Goal: Book appointment/travel/reservation

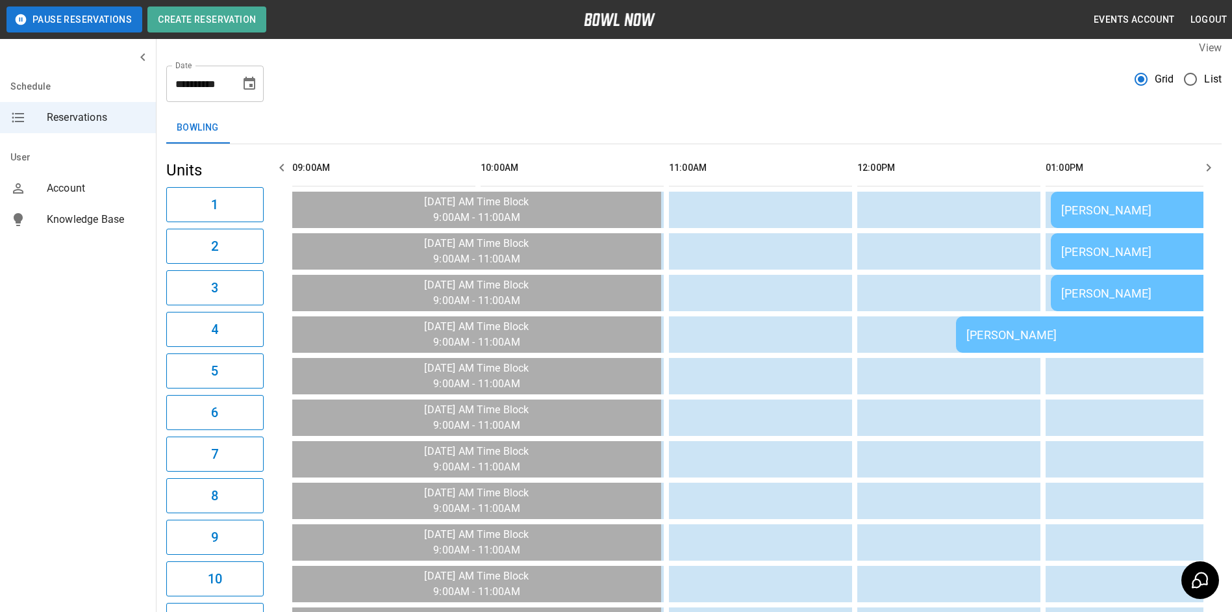
scroll to position [0, 1365]
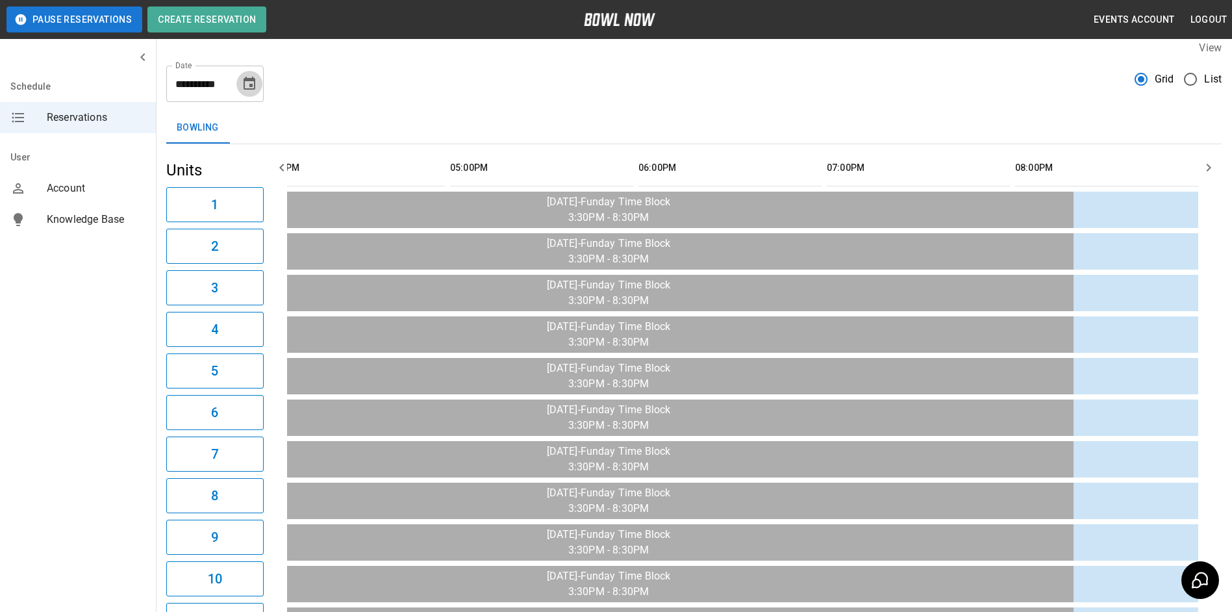
drag, startPoint x: 257, startPoint y: 74, endPoint x: 251, endPoint y: 80, distance: 7.8
click at [251, 80] on button "Choose date, selected date is Aug 31, 2025" at bounding box center [249, 84] width 26 height 26
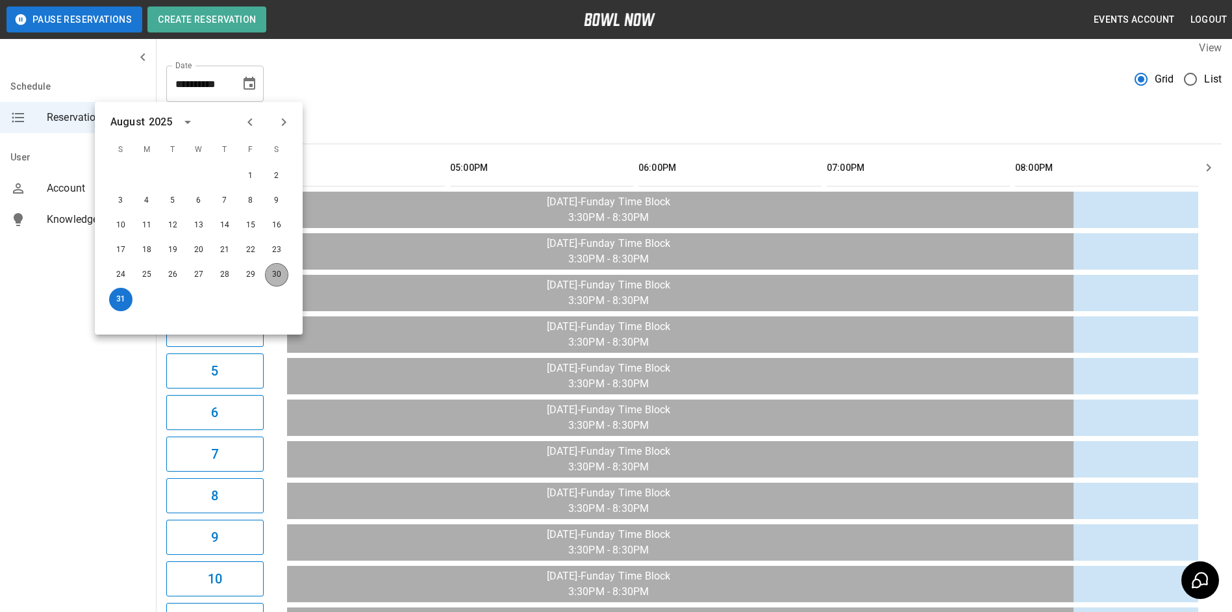
click at [273, 269] on button "30" at bounding box center [276, 274] width 23 height 23
type input "**********"
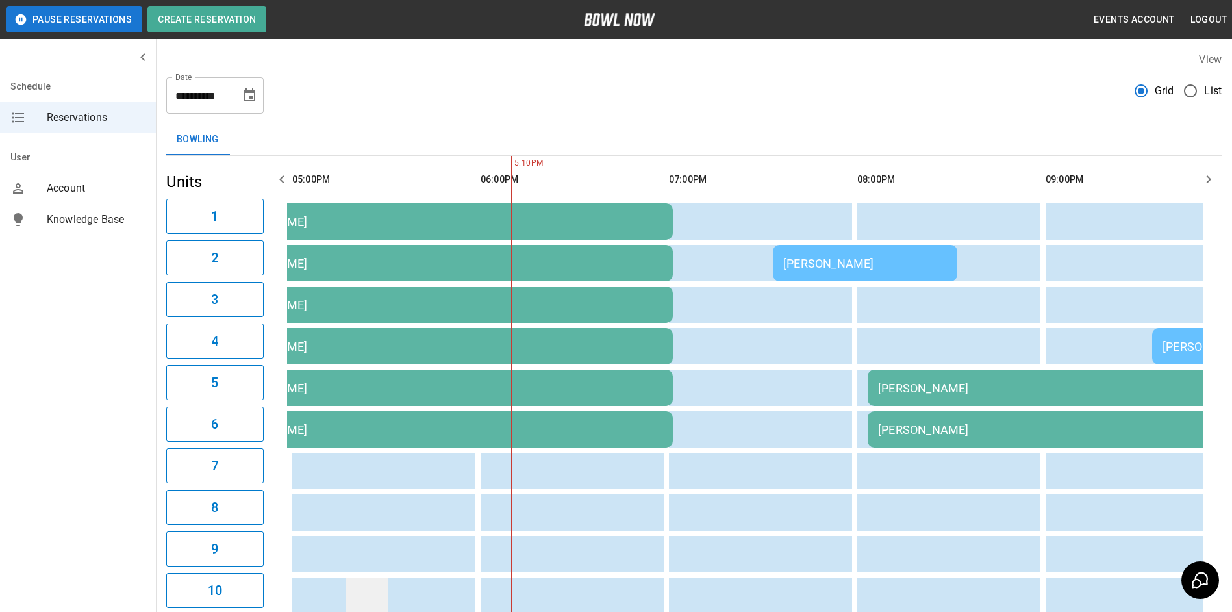
scroll to position [0, 1130]
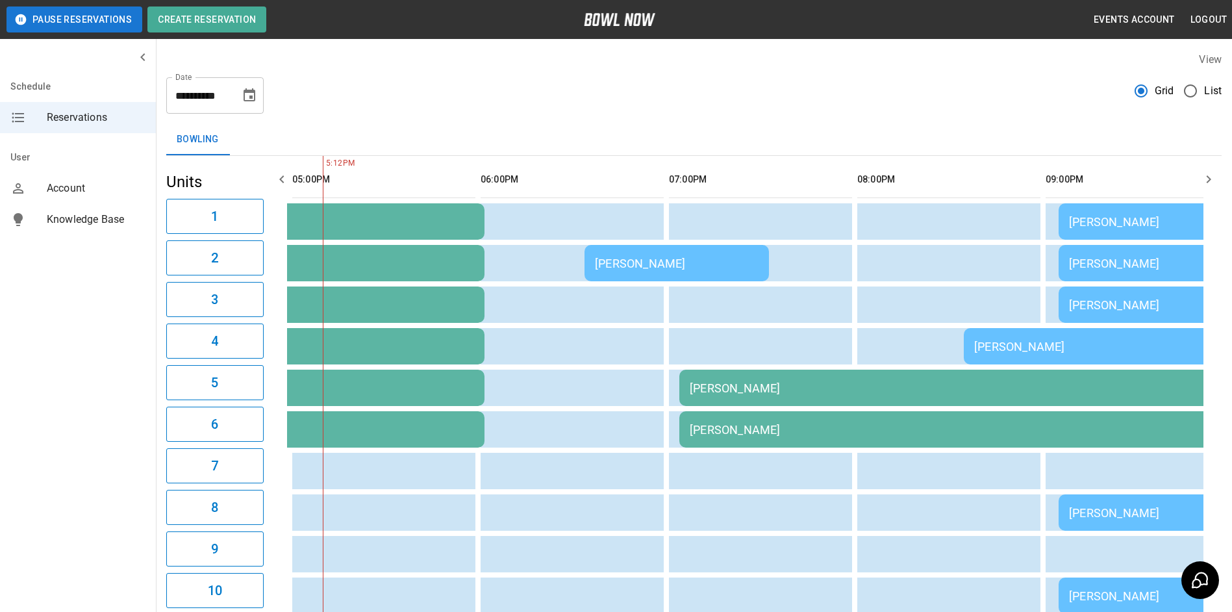
click at [1023, 79] on div "**********" at bounding box center [694, 90] width 1056 height 47
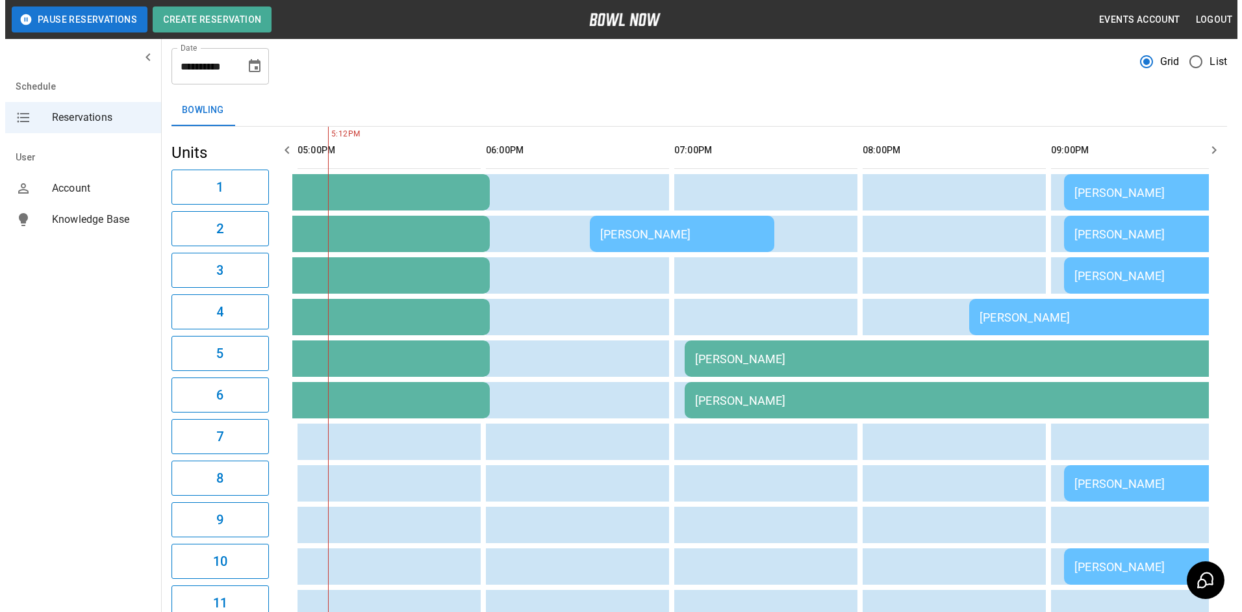
scroll to position [12, 0]
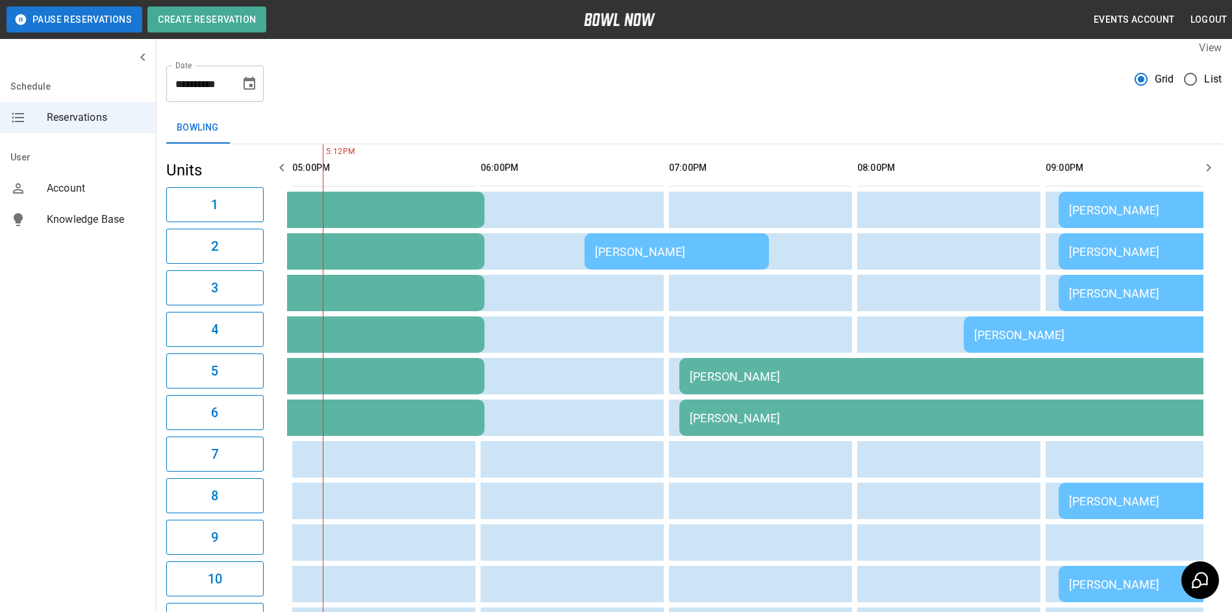
click at [732, 392] on td "[PERSON_NAME]" at bounding box center [962, 376] width 564 height 36
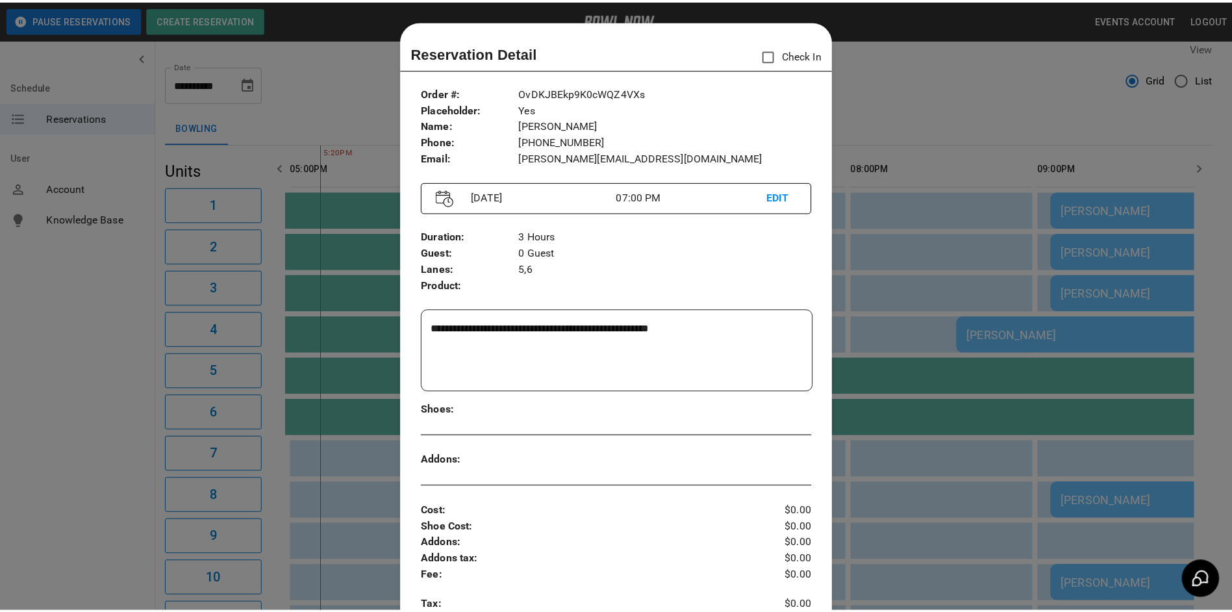
scroll to position [21, 0]
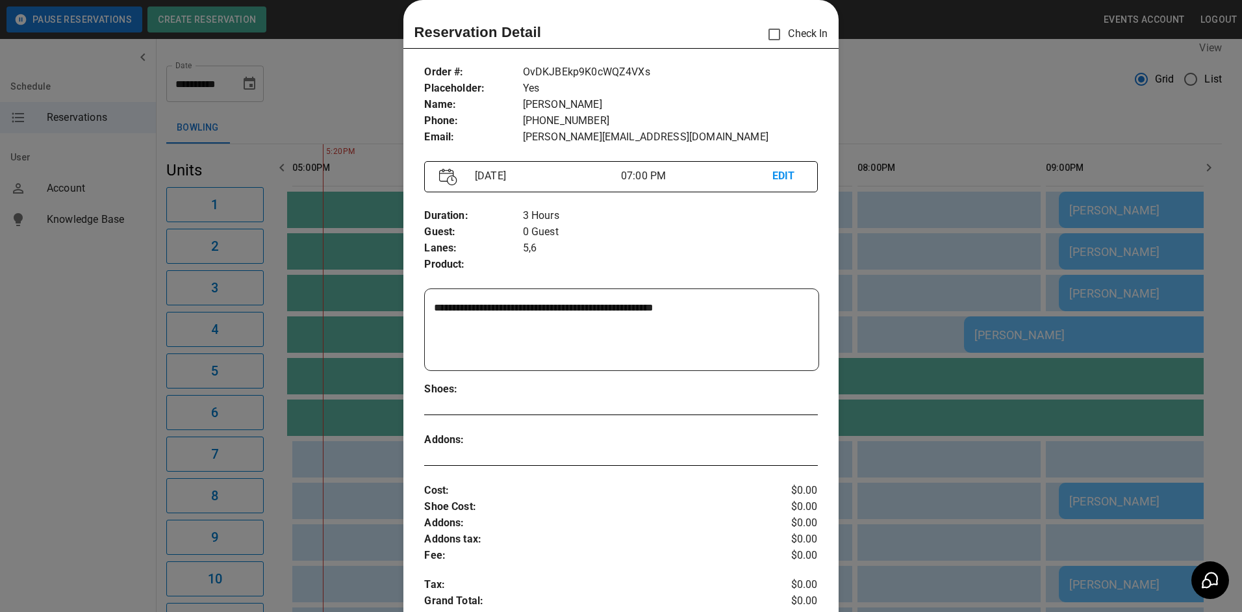
click at [882, 279] on div at bounding box center [621, 306] width 1242 height 612
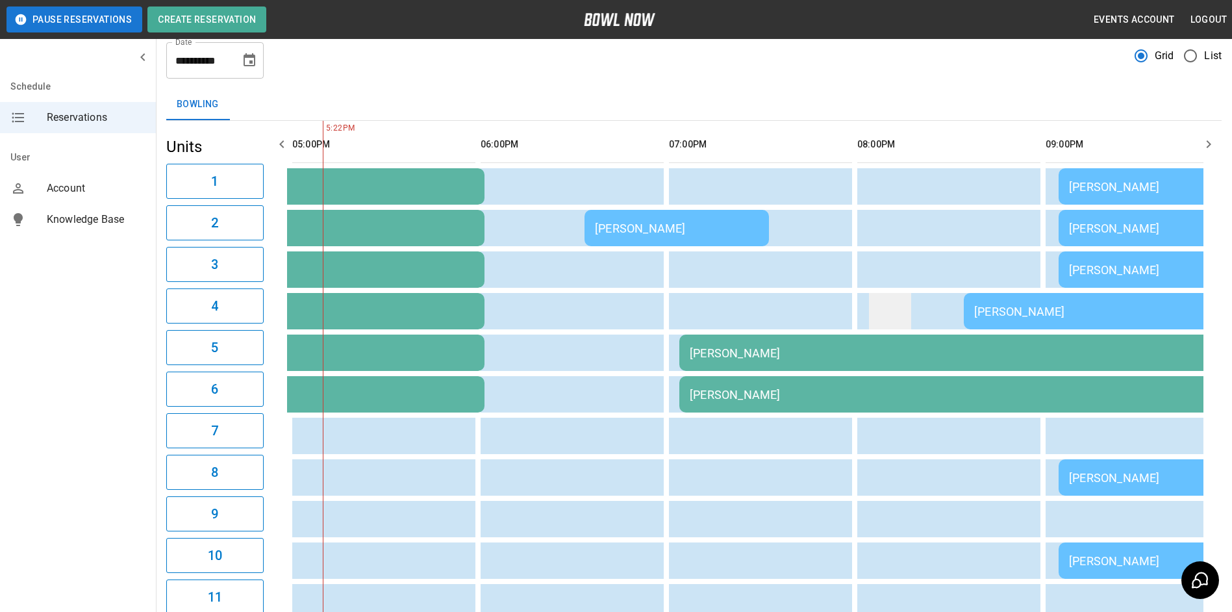
scroll to position [12, 0]
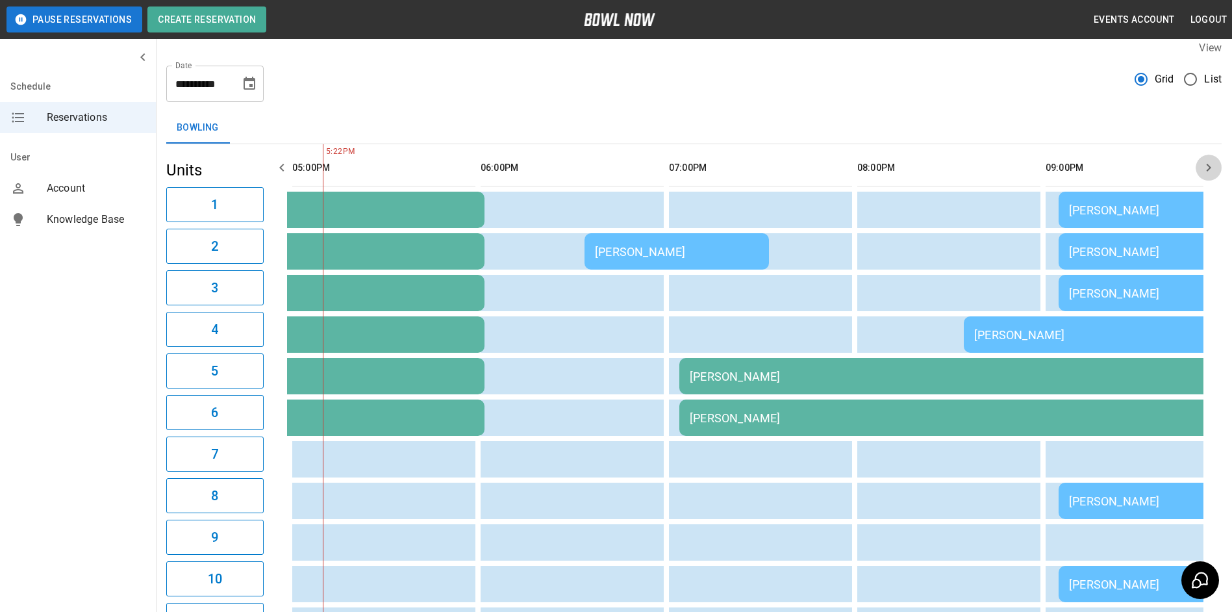
click at [1210, 168] on icon "button" at bounding box center [1209, 168] width 5 height 8
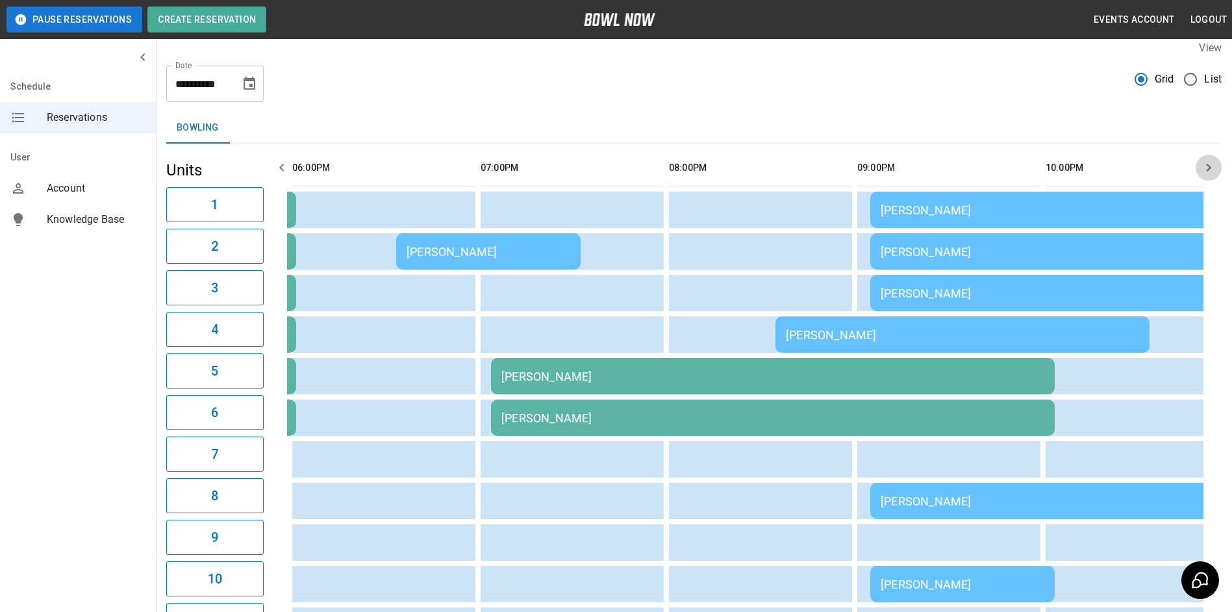
click at [1209, 168] on icon "button" at bounding box center [1209, 168] width 16 height 16
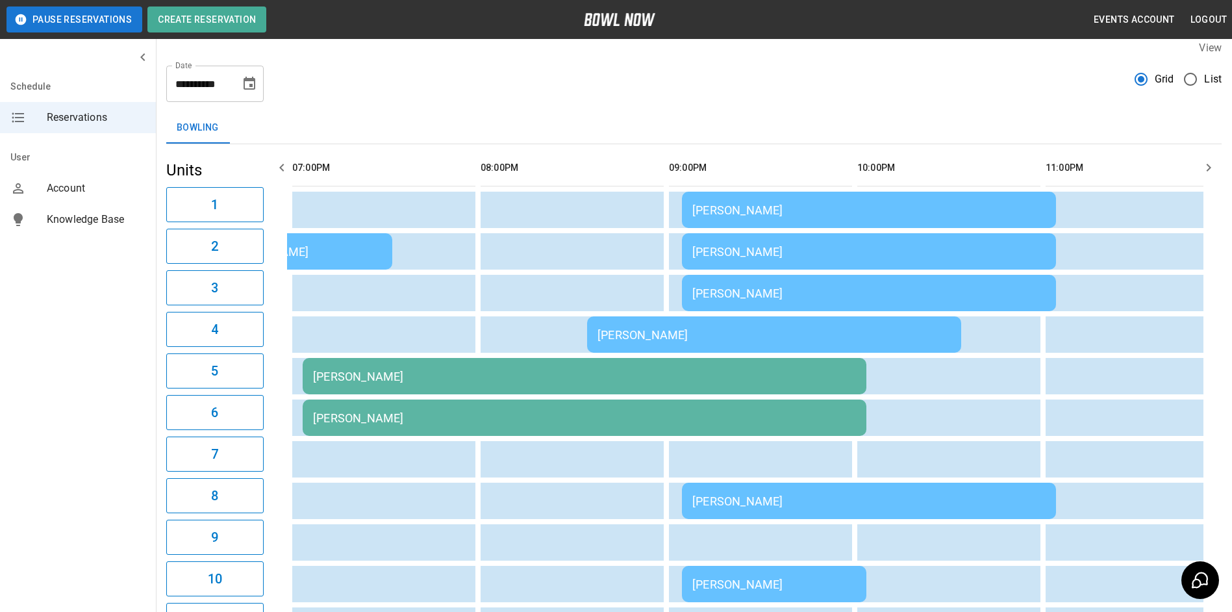
click at [1209, 168] on icon "button" at bounding box center [1209, 168] width 16 height 16
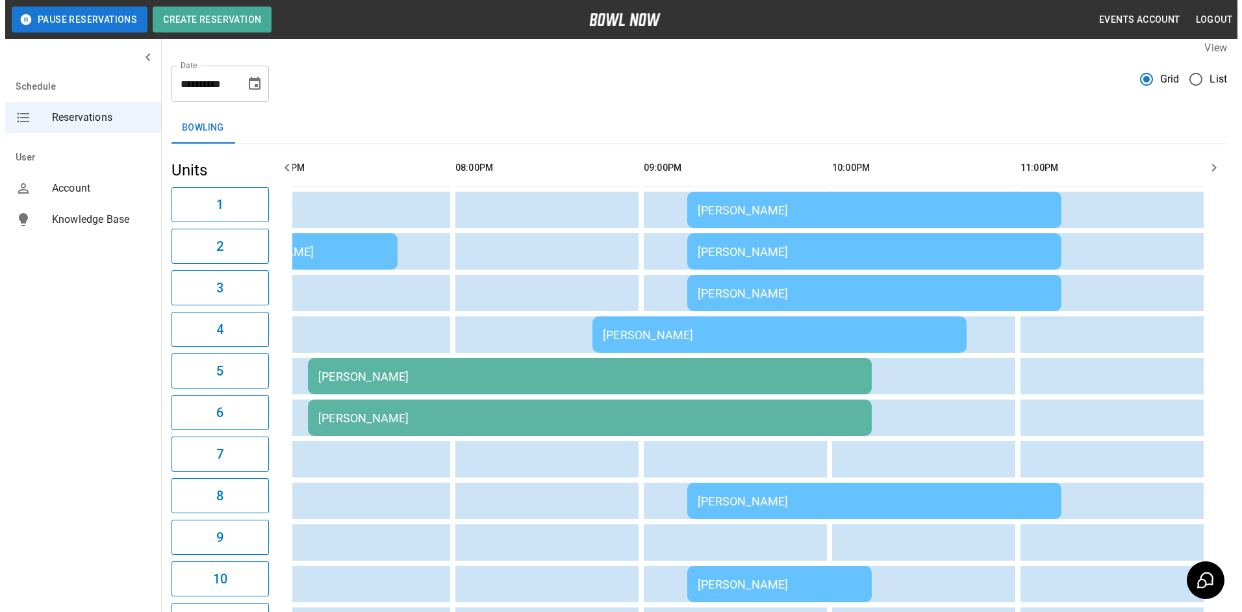
scroll to position [0, 1521]
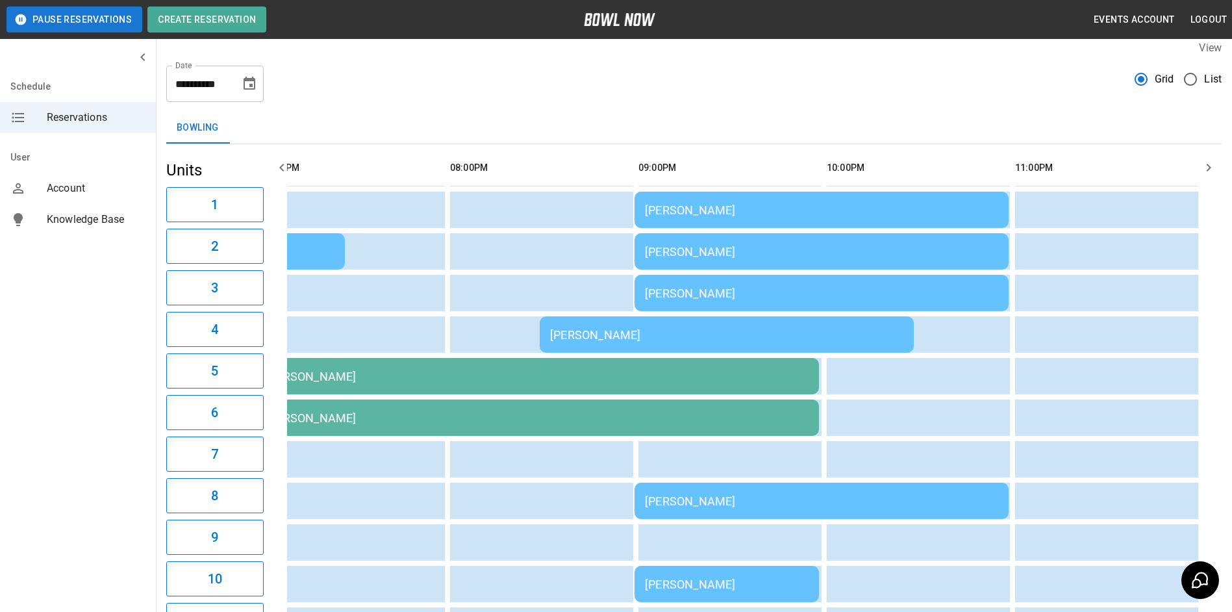
click at [805, 262] on td "[PERSON_NAME]" at bounding box center [822, 251] width 374 height 36
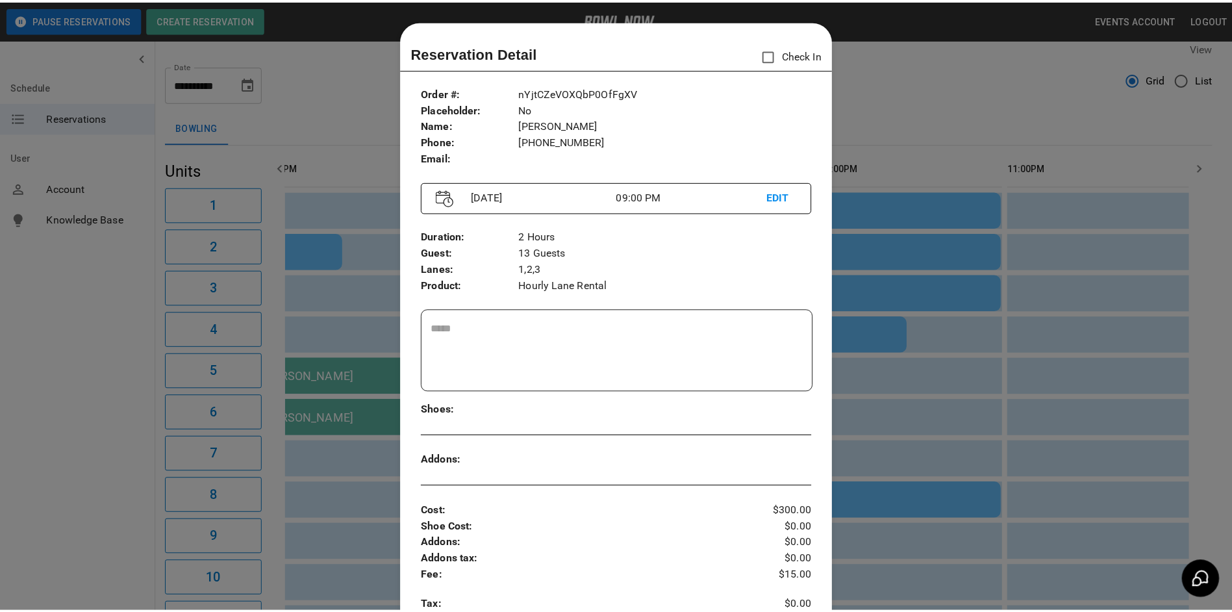
scroll to position [21, 0]
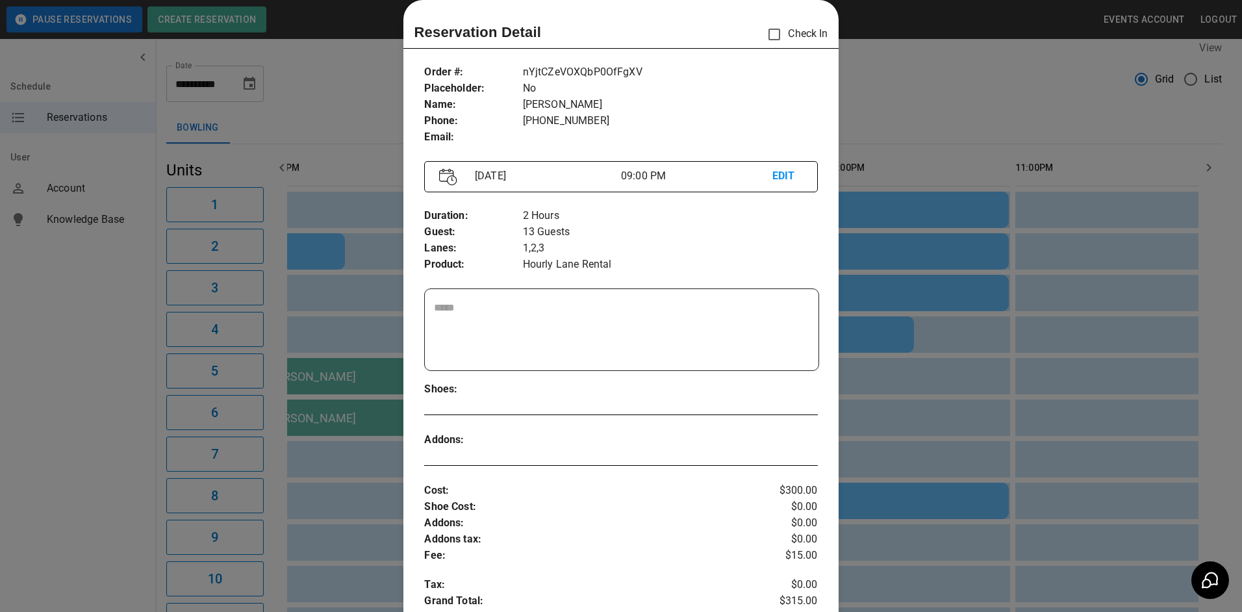
click at [992, 305] on div at bounding box center [621, 306] width 1242 height 612
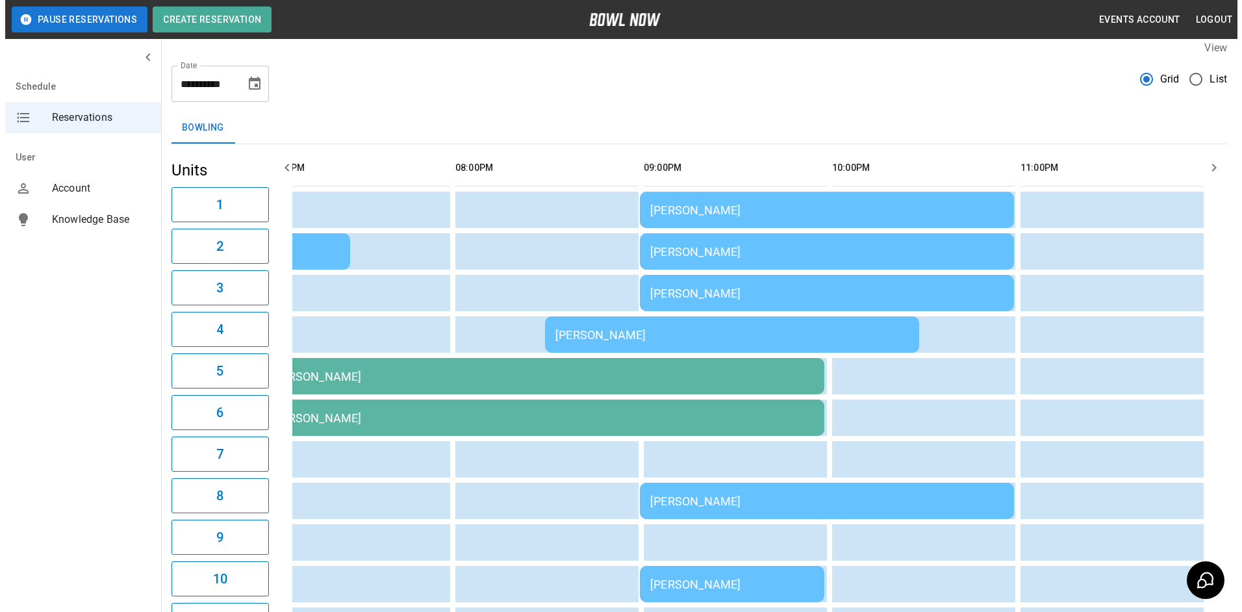
scroll to position [0, 1545]
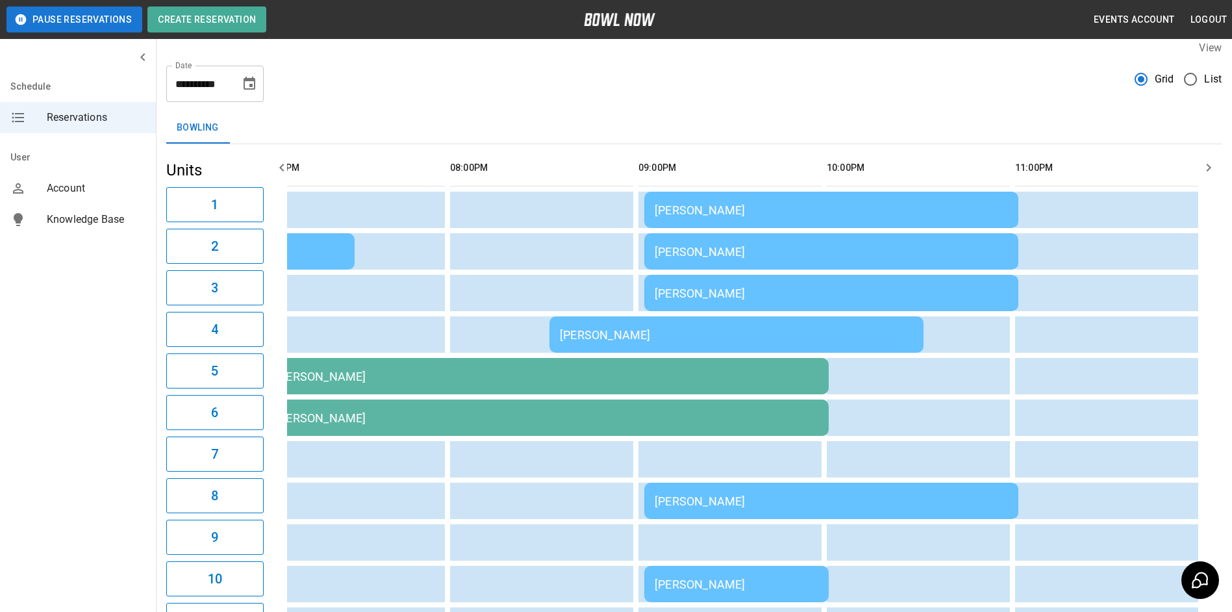
click at [574, 394] on td "[PERSON_NAME]" at bounding box center [547, 376] width 564 height 36
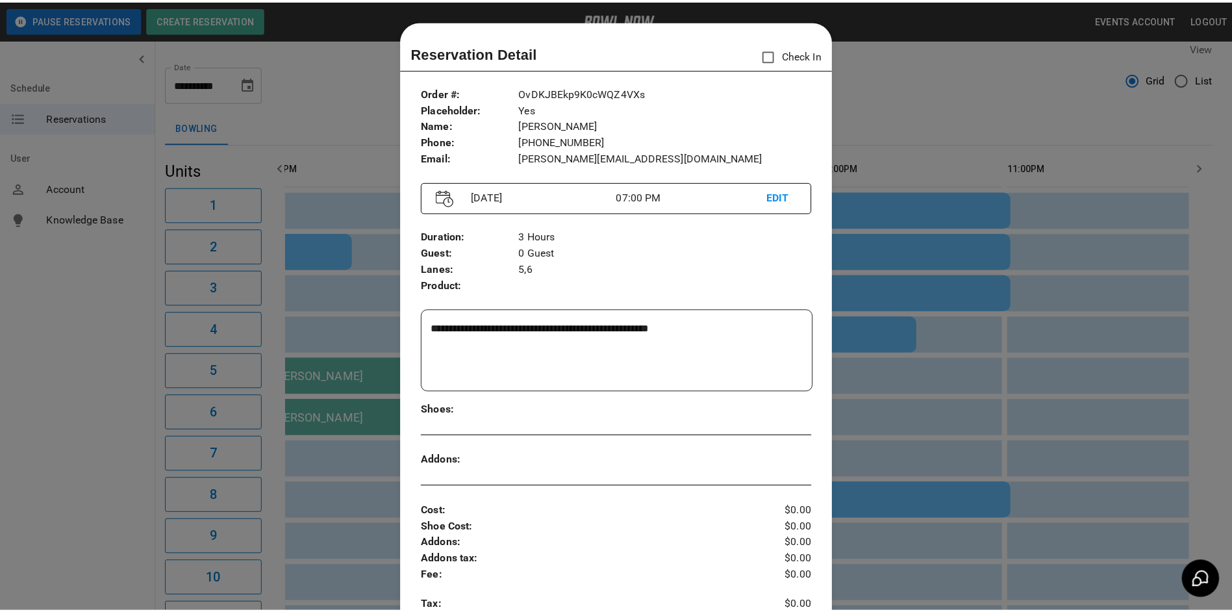
scroll to position [21, 0]
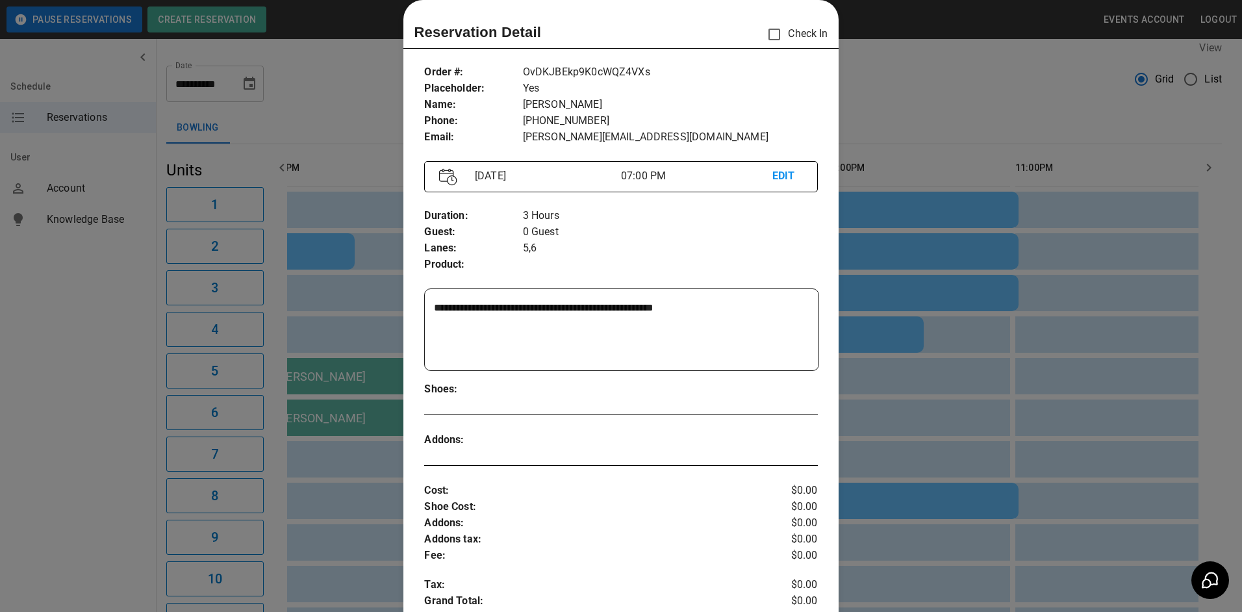
click at [1036, 102] on div at bounding box center [621, 306] width 1242 height 612
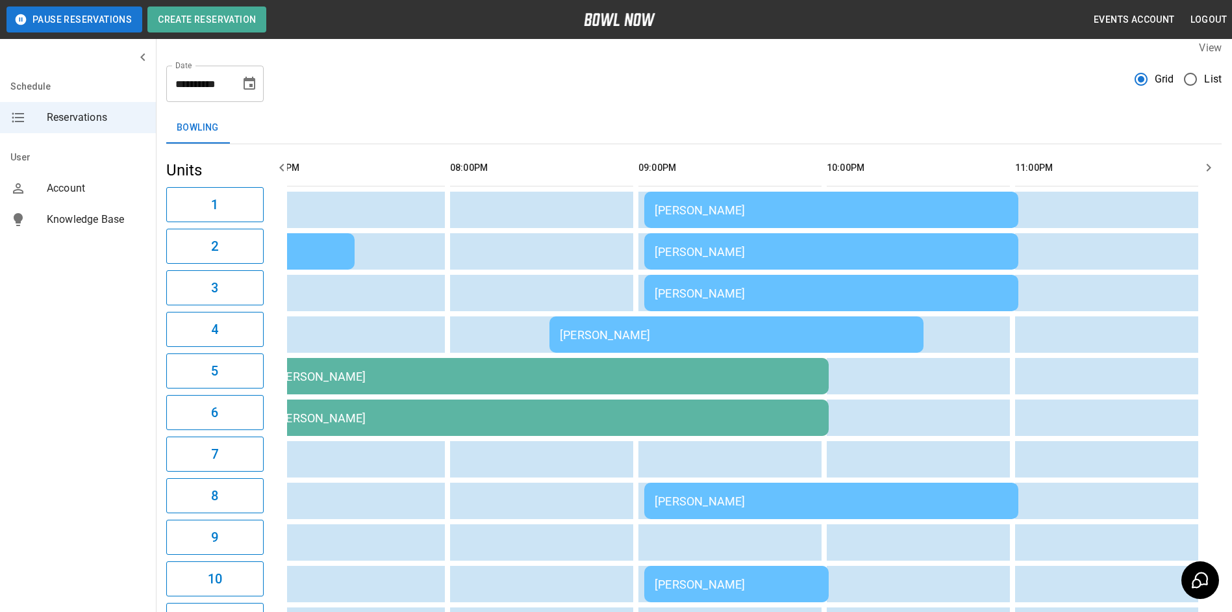
scroll to position [0, 1511]
